Goal: Transaction & Acquisition: Download file/media

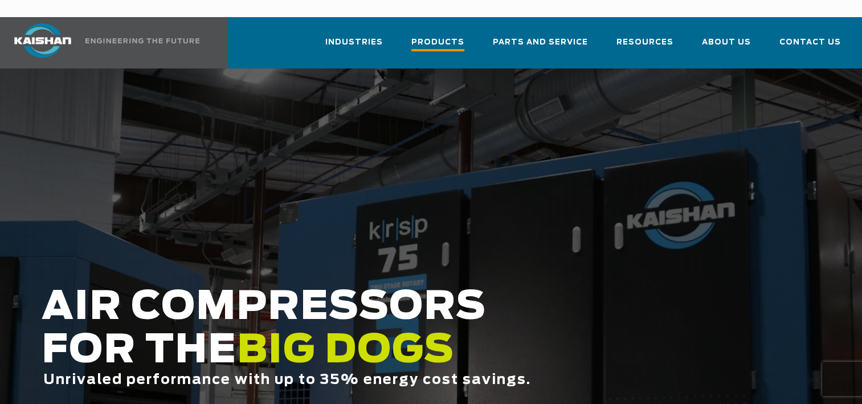
click at [454, 36] on span "Products" at bounding box center [438, 43] width 53 height 15
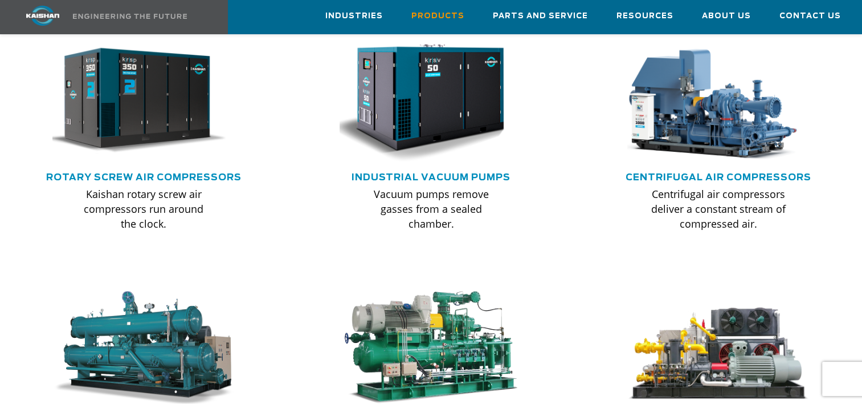
scroll to position [755, 0]
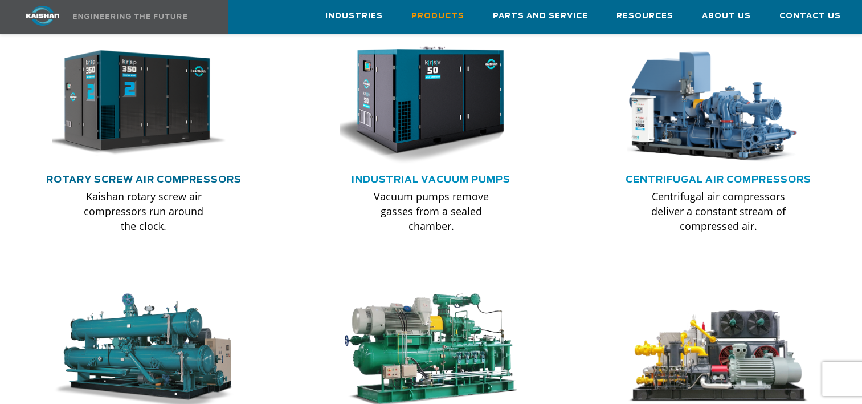
click at [185, 175] on link "Rotary Screw Air Compressors" at bounding box center [143, 179] width 195 height 9
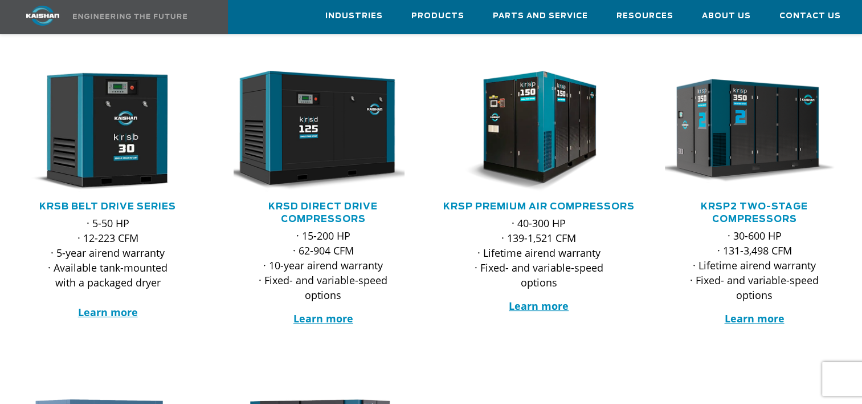
scroll to position [199, 0]
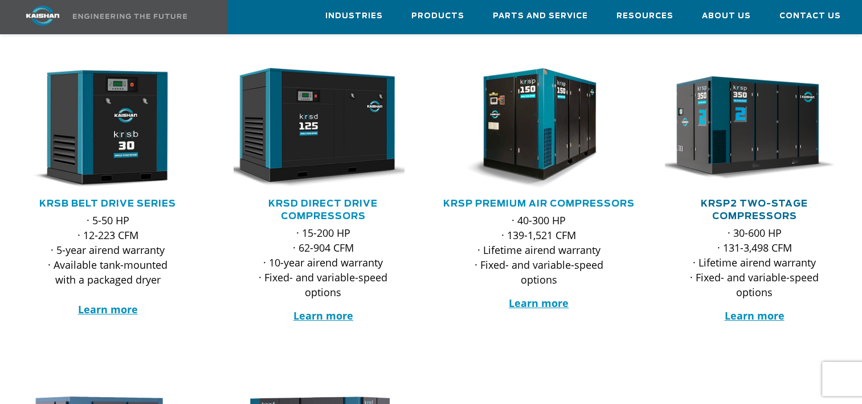
click at [745, 199] on link "KRSP2 Two-Stage Compressors" at bounding box center [754, 210] width 107 height 22
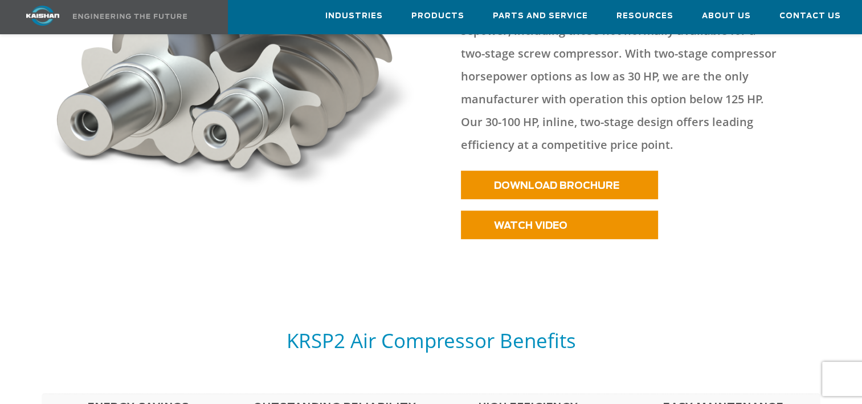
scroll to position [612, 0]
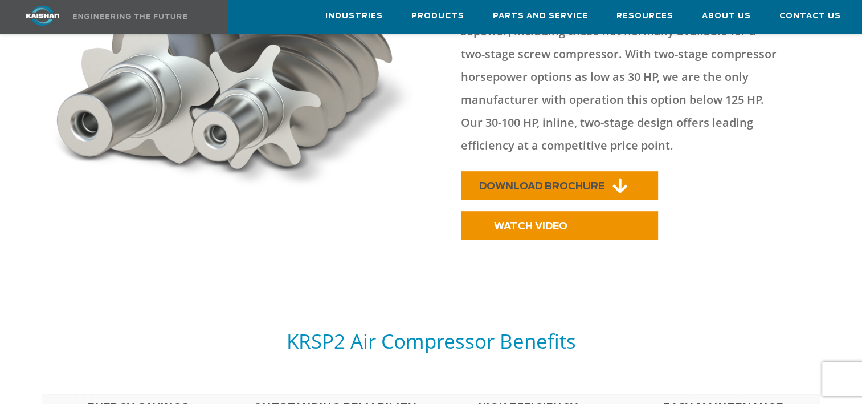
click at [594, 171] on link "DOWNLOAD BROCHURE" at bounding box center [559, 185] width 197 height 28
